Goal: Transaction & Acquisition: Purchase product/service

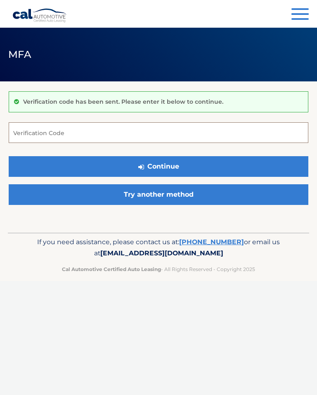
click at [182, 130] on input "Verification Code" at bounding box center [159, 132] width 300 height 21
type input "750798"
click at [229, 164] on button "Continue" at bounding box center [159, 166] width 300 height 21
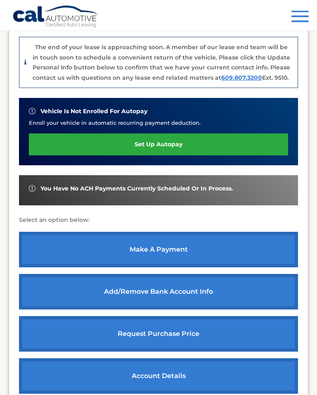
scroll to position [237, 0]
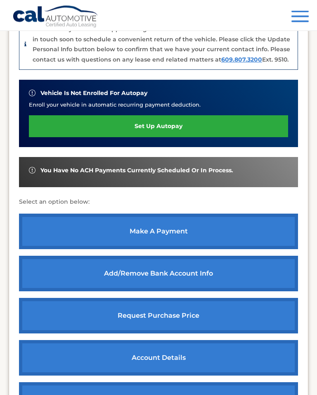
click at [193, 224] on link "make a payment" at bounding box center [158, 231] width 279 height 35
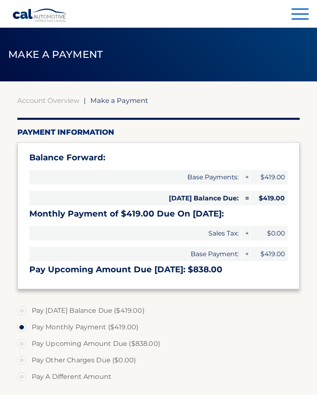
select select "ZmIwY2YwMDAtMDIwYi00YjFmLTk2ZDItNjM4OWIzMWU2NmEx"
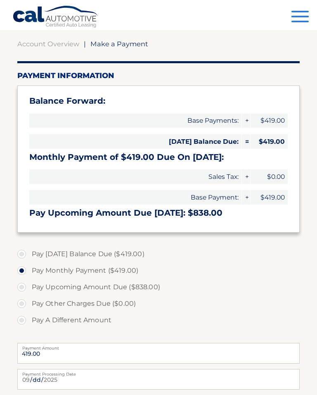
scroll to position [70, 0]
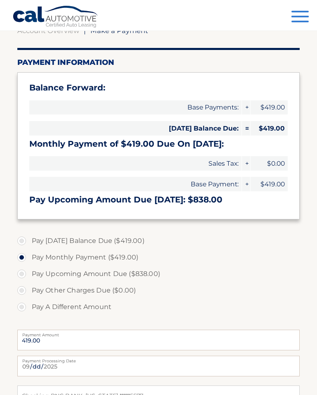
click at [21, 237] on label "Pay Today's Balance Due ($419.00)" at bounding box center [158, 240] width 283 height 17
click at [21, 237] on input "Pay Today's Balance Due ($419.00)" at bounding box center [25, 238] width 8 height 13
radio input "true"
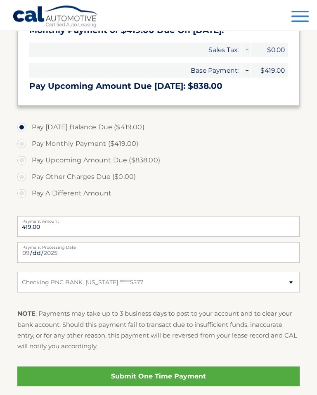
scroll to position [235, 0]
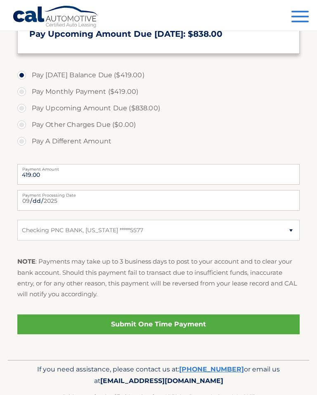
click at [177, 324] on link "Submit One Time Payment" at bounding box center [158, 324] width 283 height 20
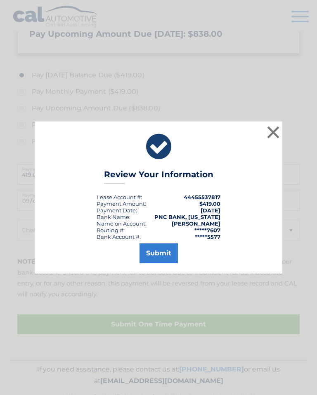
click at [168, 262] on button "Submit" at bounding box center [159, 253] width 38 height 20
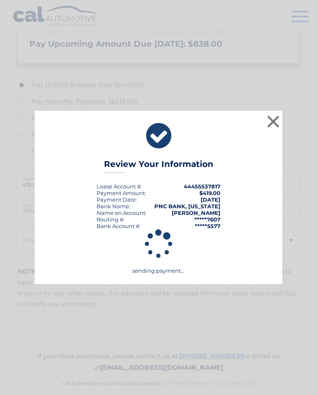
scroll to position [212, 0]
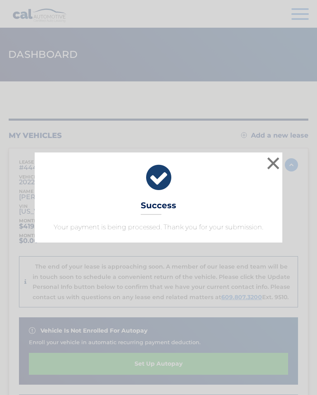
click at [271, 165] on button "×" at bounding box center [273, 163] width 17 height 17
